Goal: Task Accomplishment & Management: Use online tool/utility

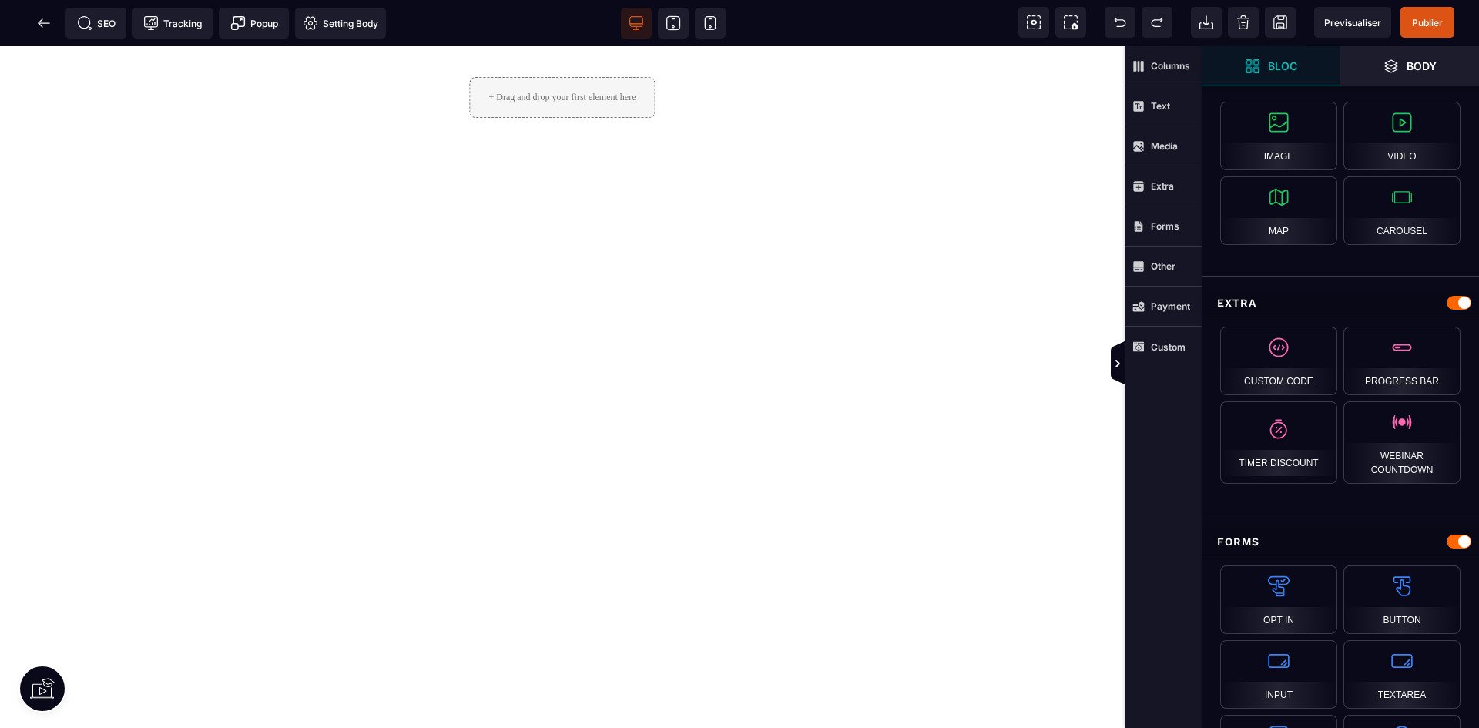
scroll to position [847, 0]
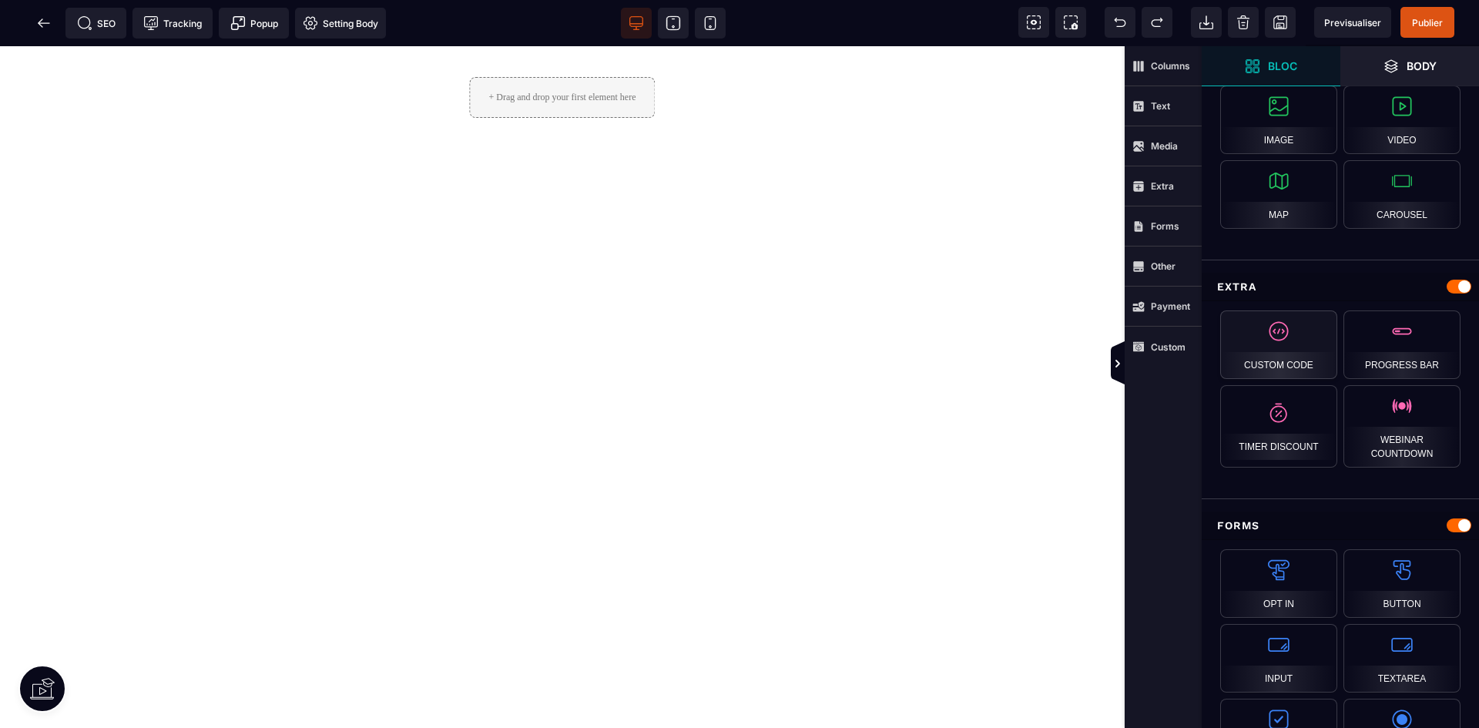
click at [1294, 346] on div "Custom Code" at bounding box center [1278, 344] width 117 height 69
drag, startPoint x: 1294, startPoint y: 392, endPoint x: 498, endPoint y: 287, distance: 802.8
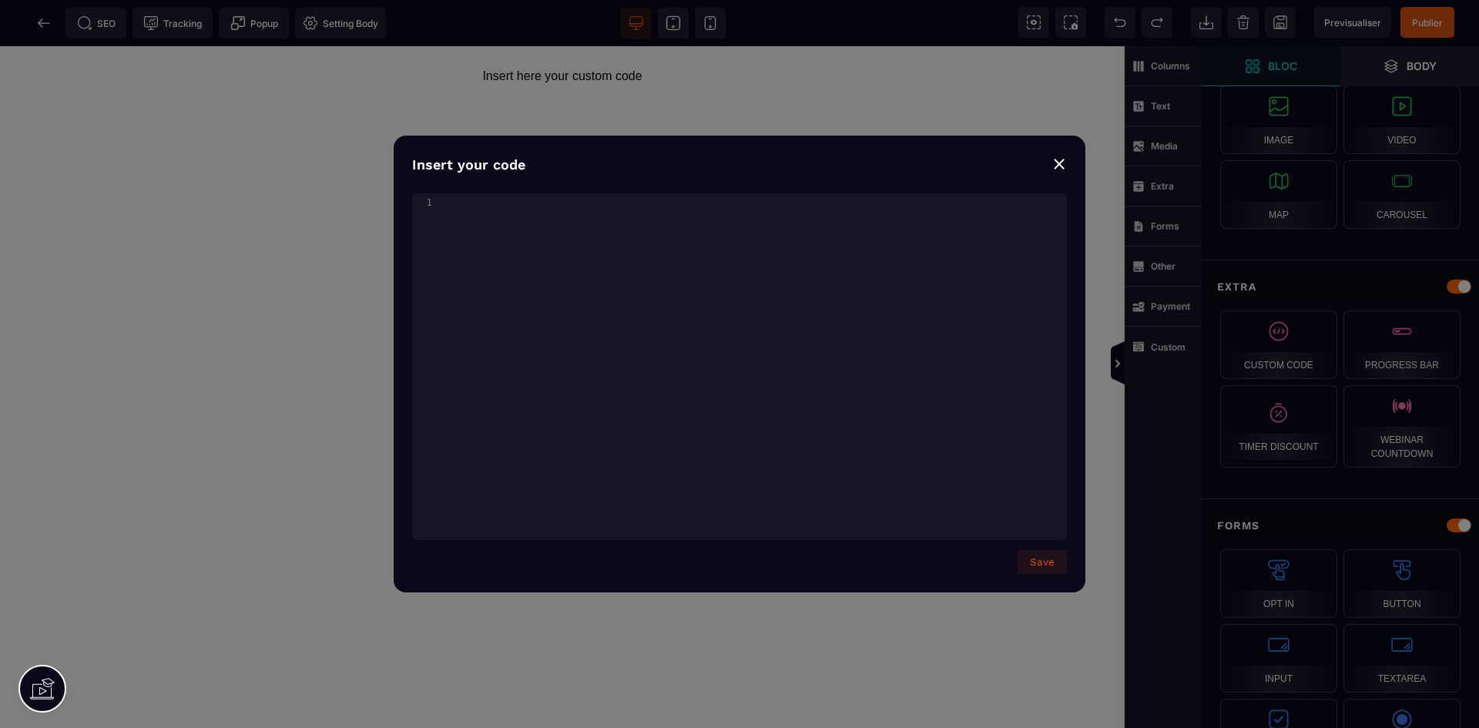
drag, startPoint x: 1059, startPoint y: 159, endPoint x: 1060, endPoint y: 112, distance: 46.2
click at [1059, 159] on div "⨯" at bounding box center [1059, 164] width 15 height 22
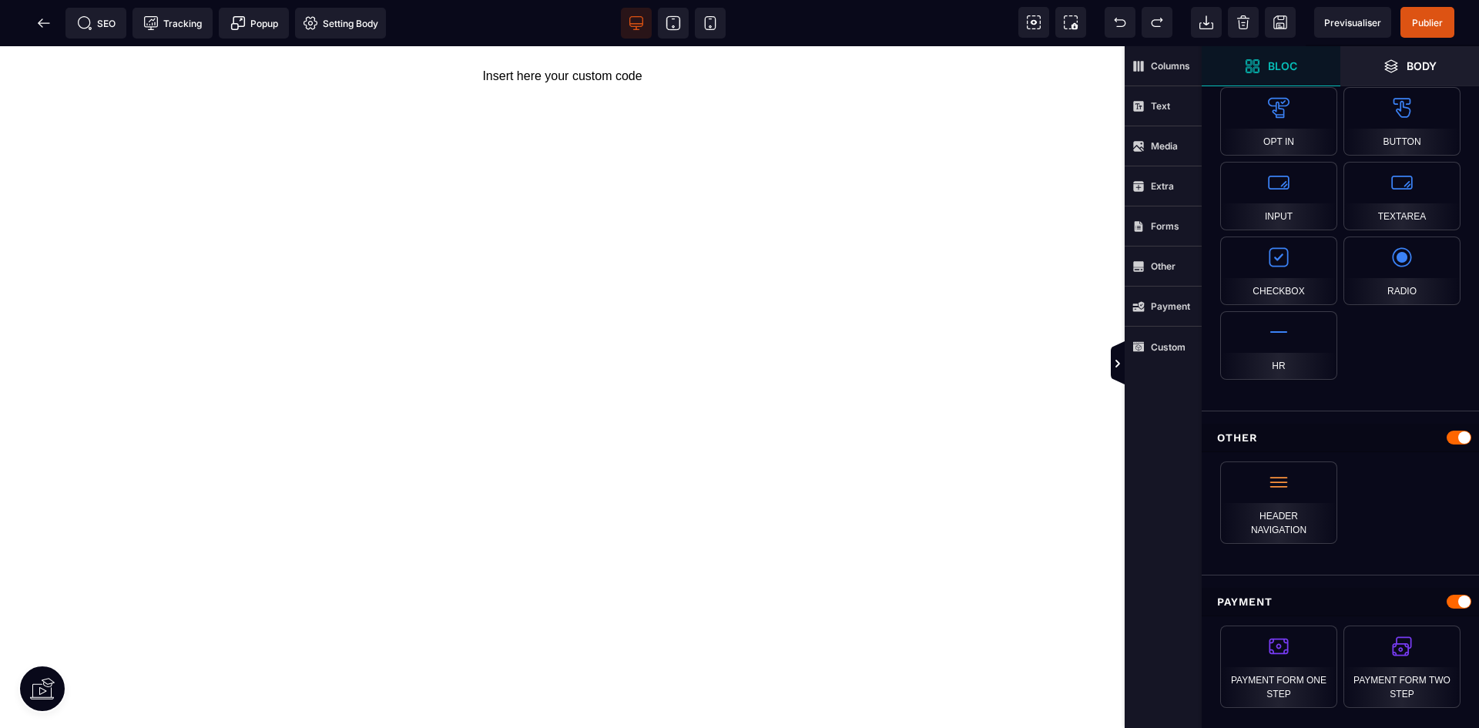
scroll to position [1350, 0]
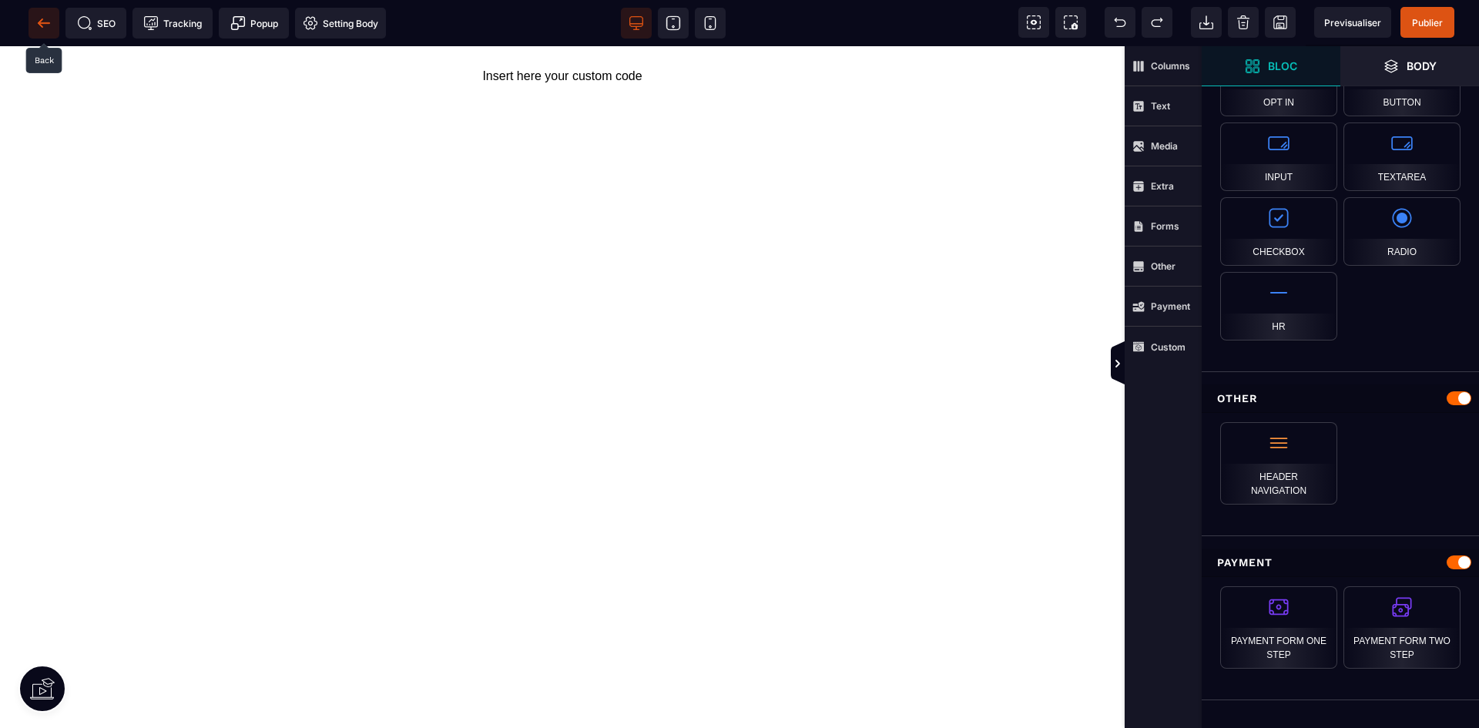
click at [45, 26] on icon at bounding box center [43, 22] width 15 height 15
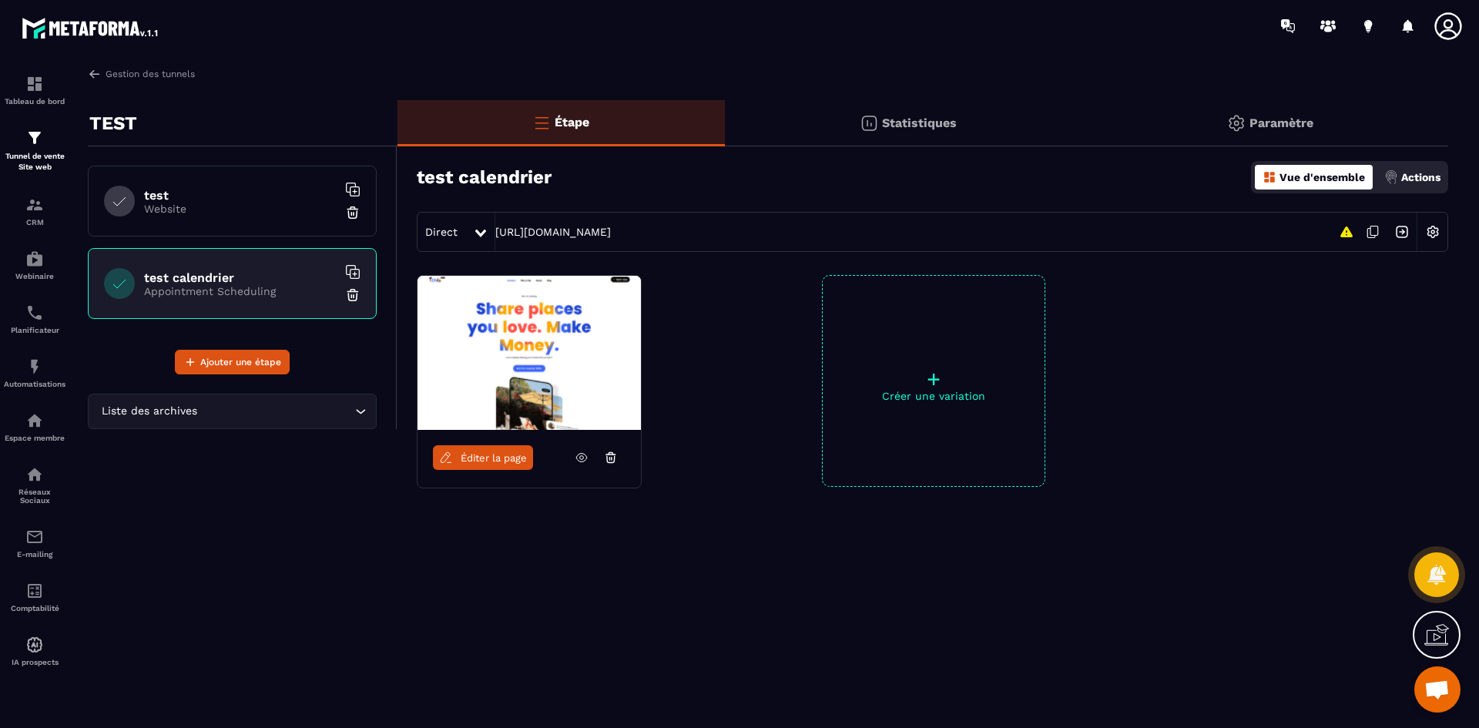
click at [609, 455] on icon at bounding box center [611, 458] width 14 height 14
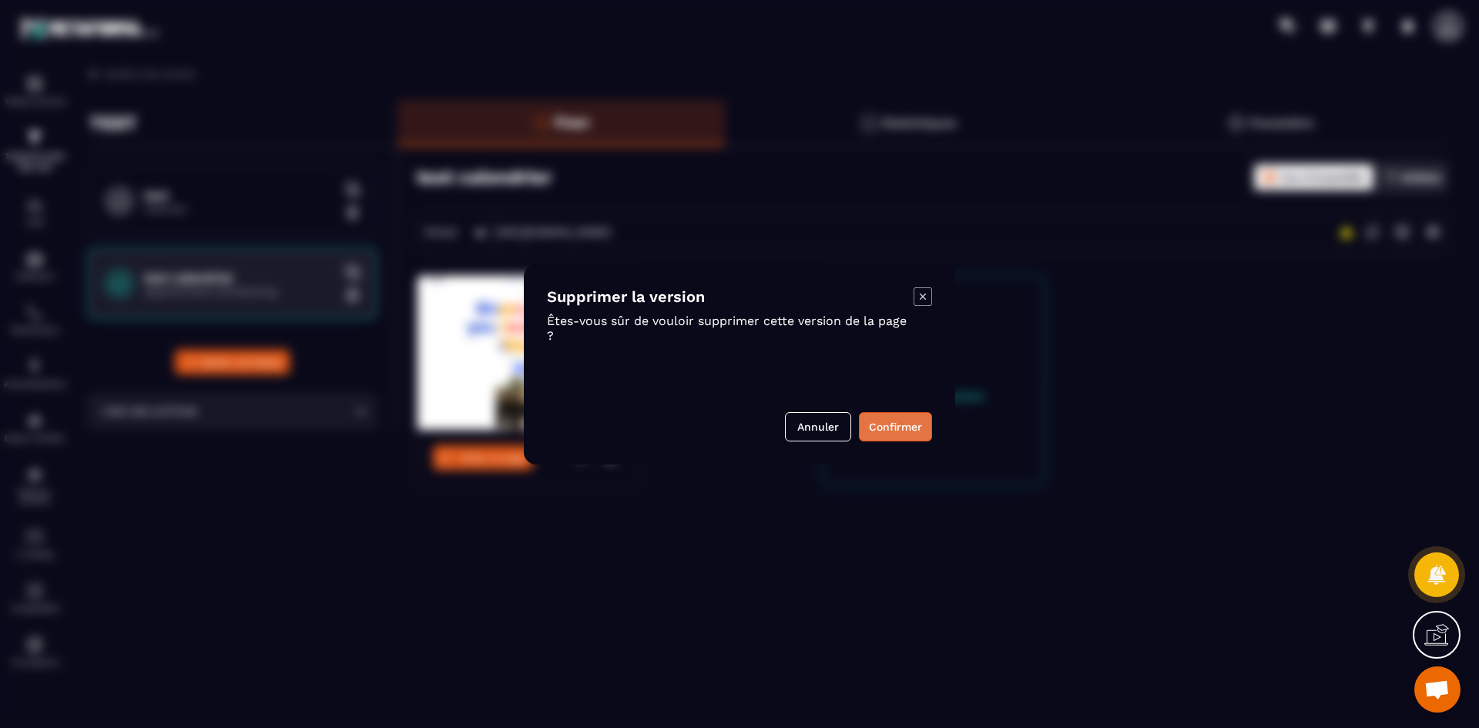
click at [911, 427] on button "Confirmer" at bounding box center [895, 426] width 73 height 29
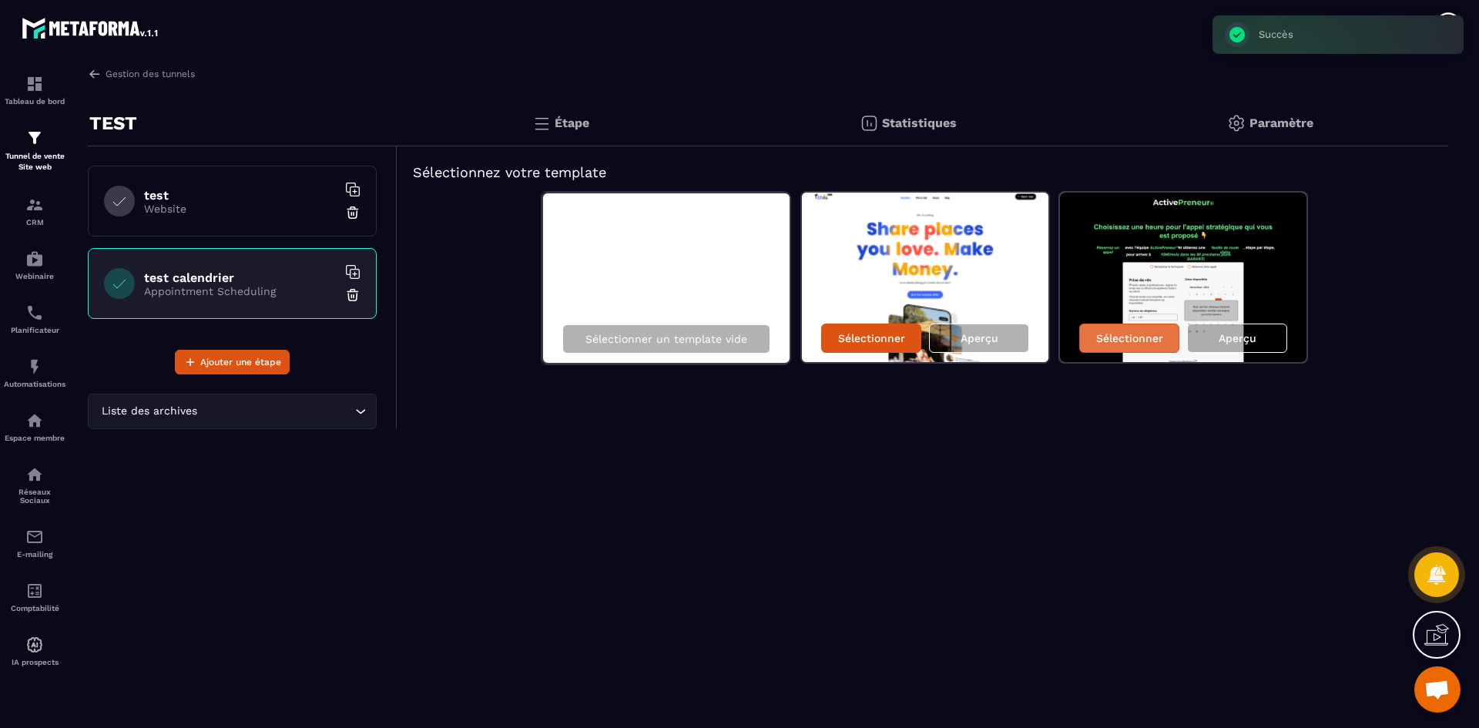
click at [1129, 344] on div "Sélectionner" at bounding box center [1129, 338] width 100 height 29
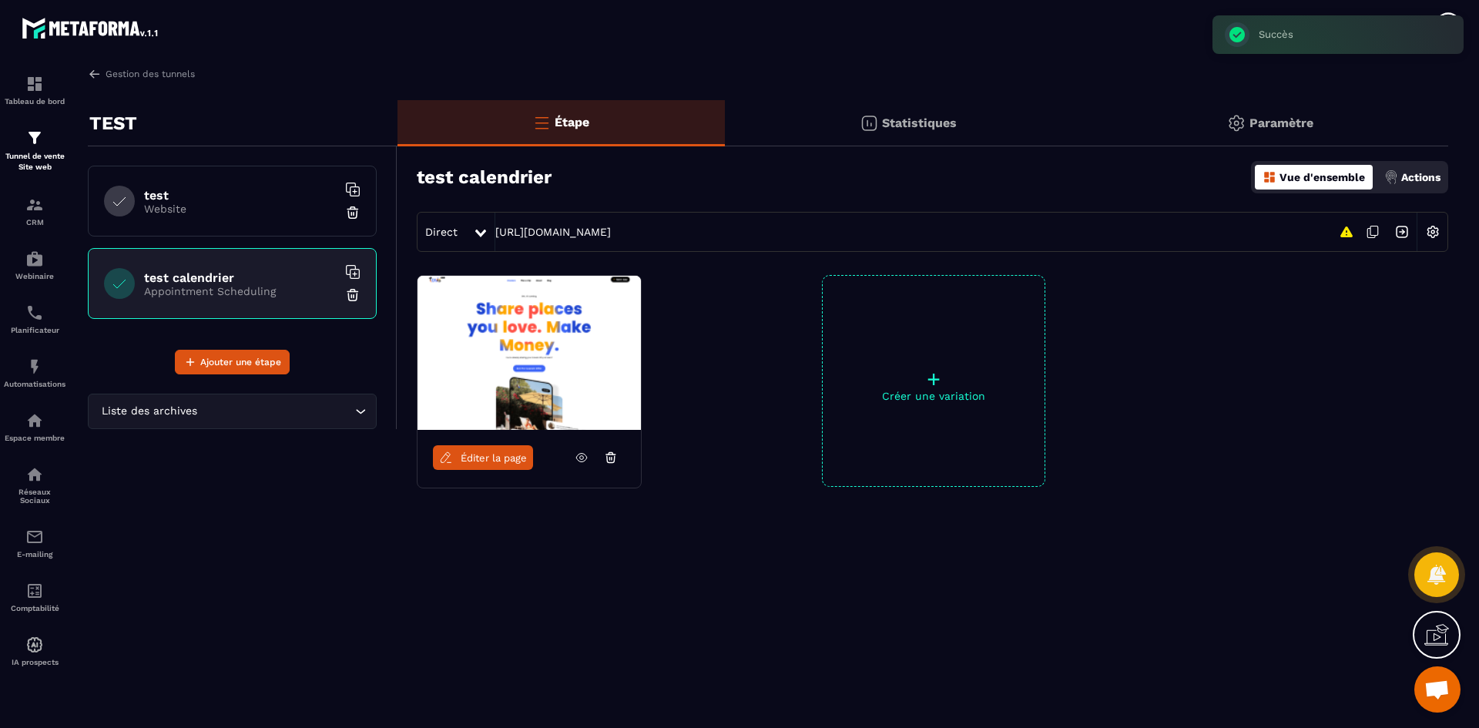
click at [510, 453] on span "Éditer la page" at bounding box center [494, 458] width 66 height 12
